Goal: Share content

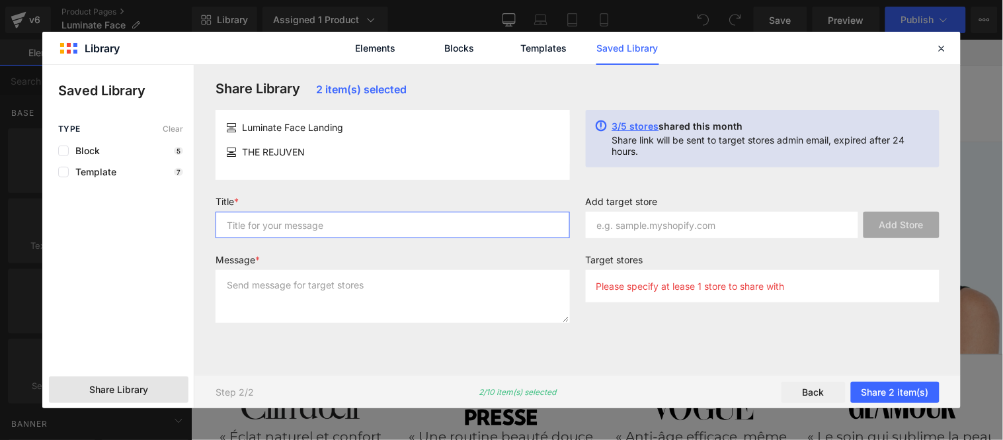
click at [0, 0] on input "text" at bounding box center [0, 0] width 0 height 0
type input "Sérum"
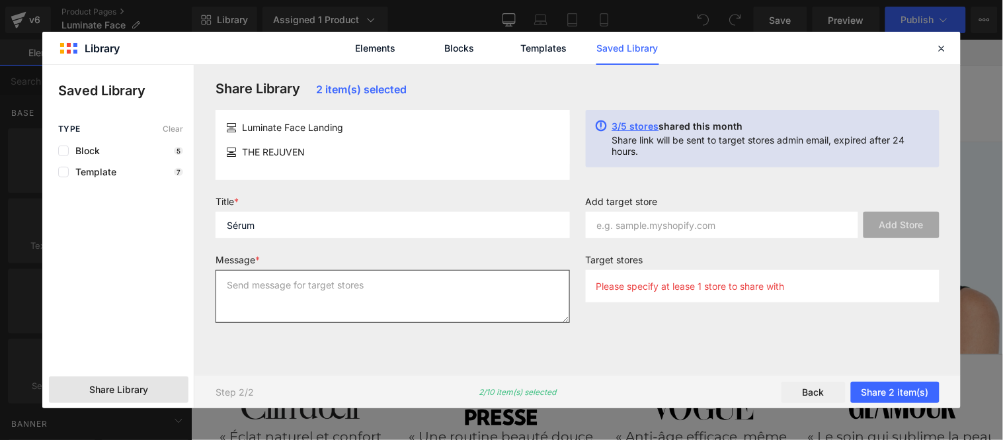
paste textarea "Sérum"
type textarea "Sérum"
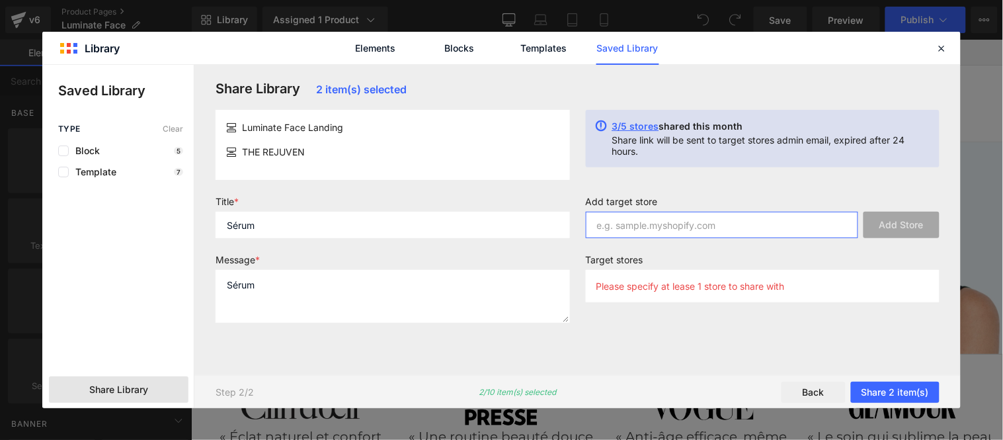
click at [0, 0] on input "text" at bounding box center [0, 0] width 0 height 0
paste input "dm1bpi-q5"
type input "dm1bpi-q5"
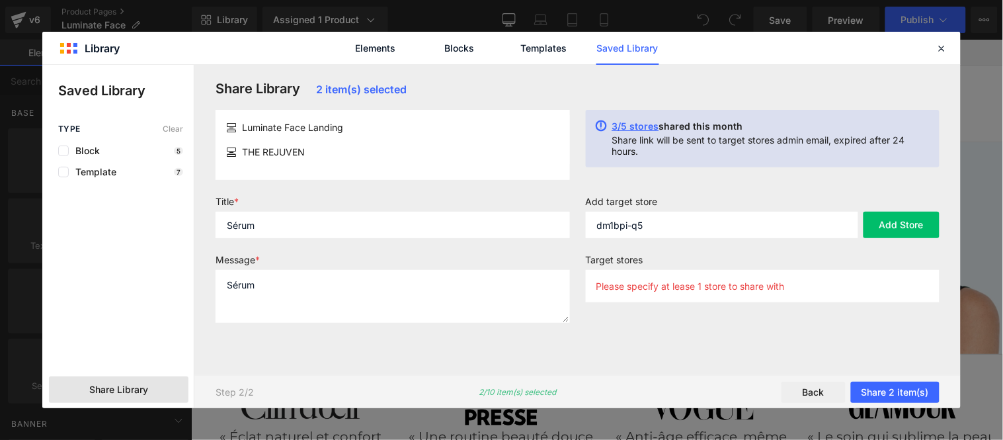
click at [0, 0] on button "Add Store" at bounding box center [0, 0] width 0 height 0
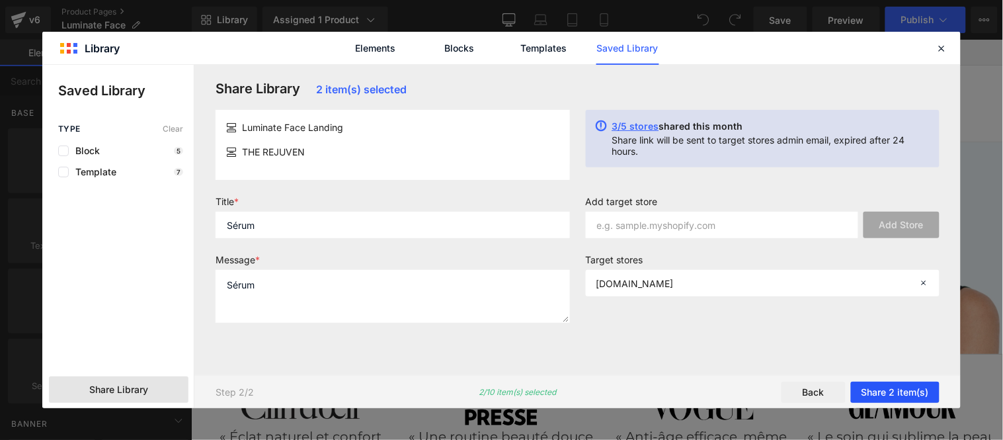
click at [901, 394] on button "Share 2 item(s)" at bounding box center [895, 392] width 89 height 21
